Goal: Transaction & Acquisition: Purchase product/service

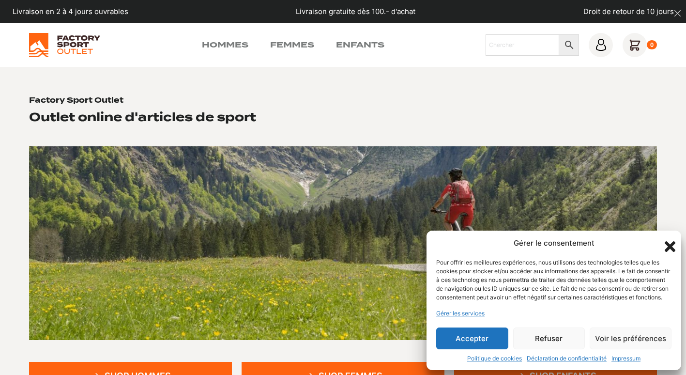
click at [571, 337] on button "Refuser" at bounding box center [549, 338] width 72 height 22
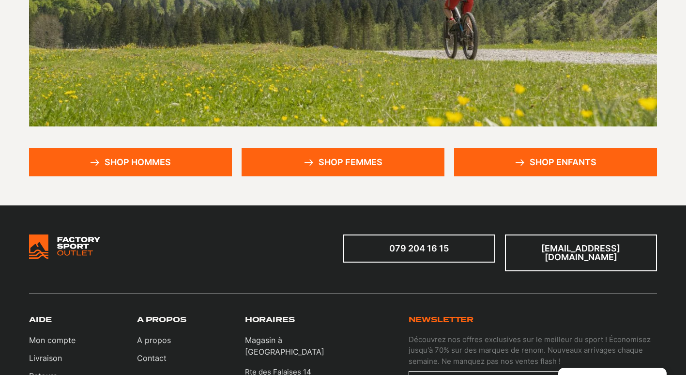
scroll to position [214, 0]
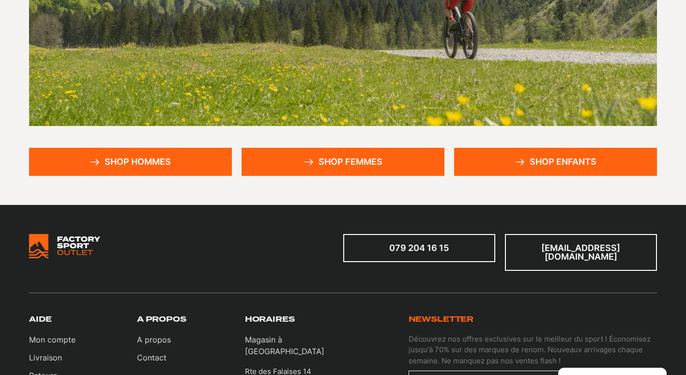
click at [536, 157] on link "Shop enfants" at bounding box center [555, 162] width 203 height 28
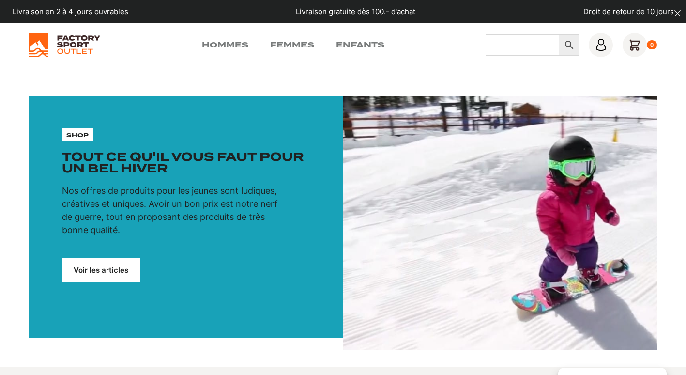
click at [513, 46] on input "Chercher" at bounding box center [523, 44] width 74 height 21
type input "ski"
